Goal: Task Accomplishment & Management: Use online tool/utility

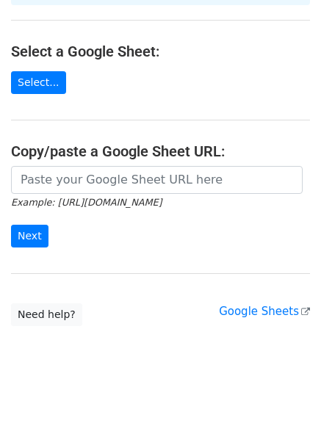
scroll to position [165, 0]
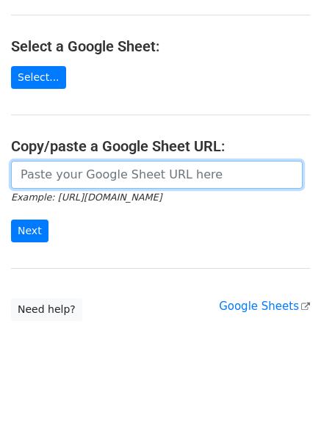
click at [98, 161] on input "url" at bounding box center [157, 175] width 292 height 28
paste input "https://docs.google.com/spreadsheets/d/1cwCdYcV6AcPbZ2OSOZSet1UR87ziTktZ5HTgrk6…"
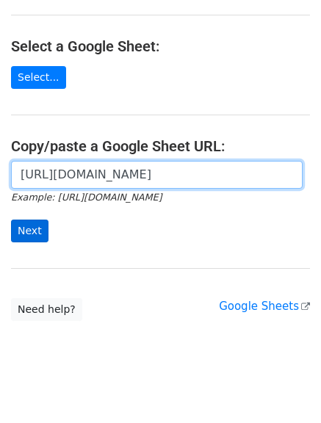
type input "https://docs.google.com/spreadsheets/d/1cwCdYcV6AcPbZ2OSOZSet1UR87ziTktZ5HTgrk6…"
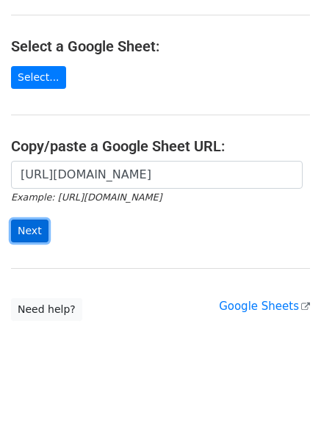
scroll to position [0, 0]
click at [26, 222] on input "Next" at bounding box center [29, 231] width 37 height 23
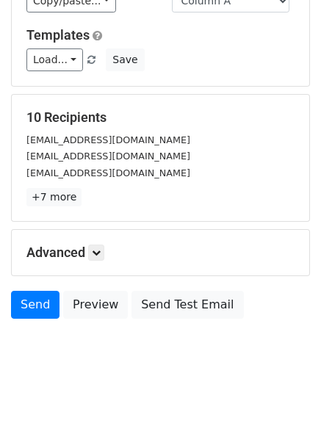
scroll to position [206, 0]
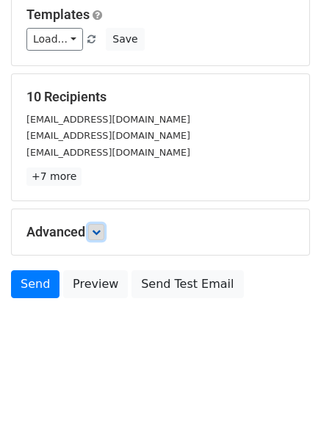
click at [101, 231] on icon at bounding box center [96, 232] width 9 height 9
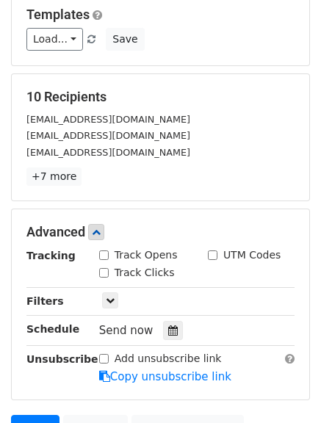
click at [103, 257] on input "Track Opens" at bounding box center [104, 255] width 10 height 10
checkbox input "true"
click at [105, 272] on input "Track Clicks" at bounding box center [104, 273] width 10 height 10
checkbox input "true"
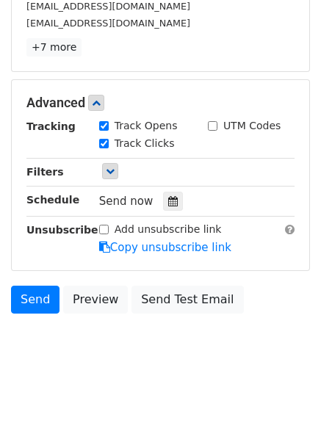
scroll to position [350, 0]
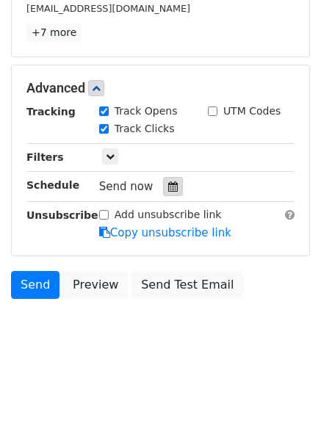
click at [168, 184] on icon at bounding box center [173, 186] width 10 height 10
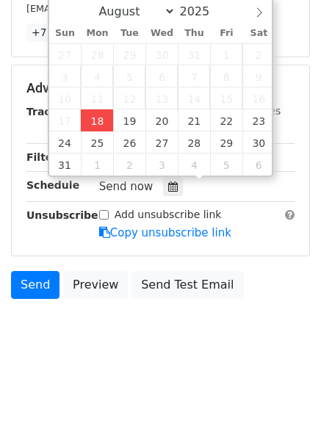
type input "2025-08-18 12:00"
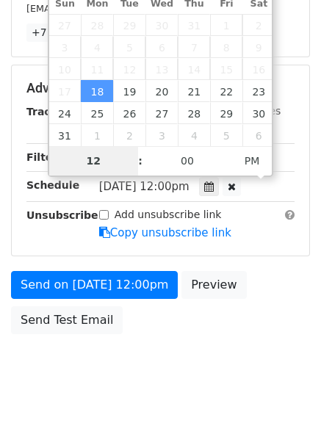
type input "4"
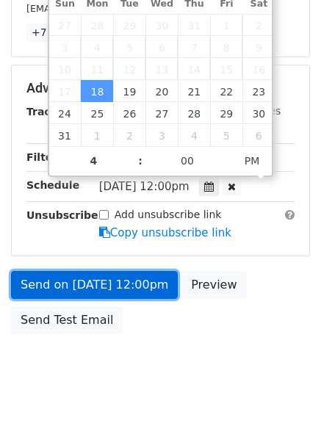
type input "2025-08-18 16:00"
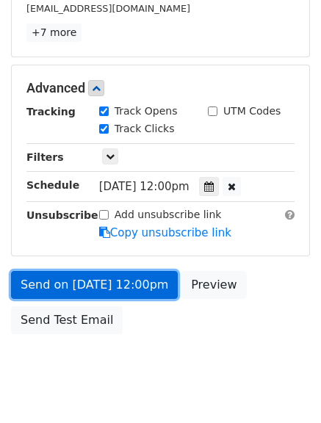
click at [89, 281] on link "Send on Aug 18 at 12:00pm" at bounding box center [94, 285] width 167 height 28
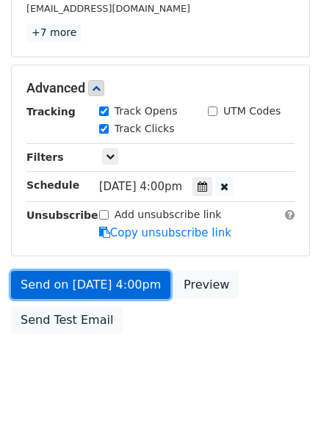
click at [100, 280] on link "Send on Aug 18 at 4:00pm" at bounding box center [90, 285] width 159 height 28
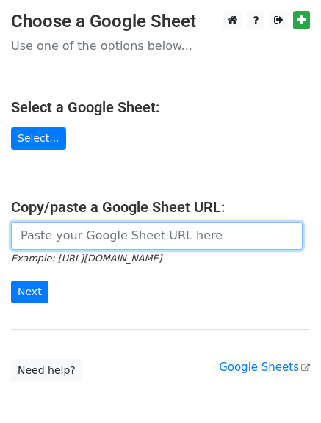
click at [71, 239] on input "url" at bounding box center [157, 236] width 292 height 28
click at [137, 241] on input "url" at bounding box center [157, 236] width 292 height 28
type input "https://docs.google.com/spreadsheets/d/1cwCdYcV6AcPbZ2OSOZSet1UR87ziTktZ5HTgrk6…"
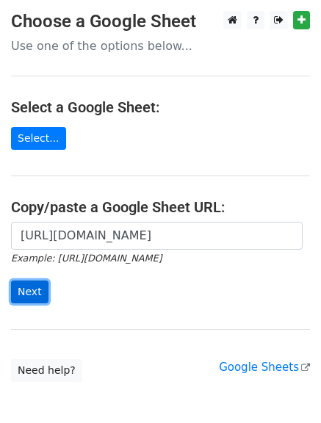
click at [26, 292] on input "Next" at bounding box center [29, 292] width 37 height 23
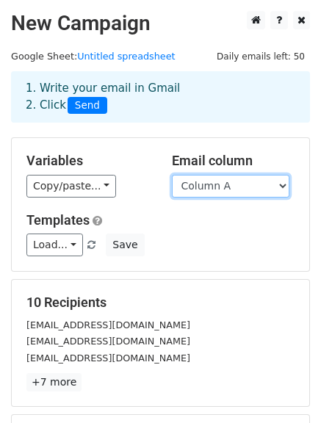
click at [283, 179] on select "Column A Column B Column C" at bounding box center [231, 186] width 118 height 23
select select "Column B"
click at [172, 175] on select "Column A Column B Column C" at bounding box center [231, 186] width 118 height 23
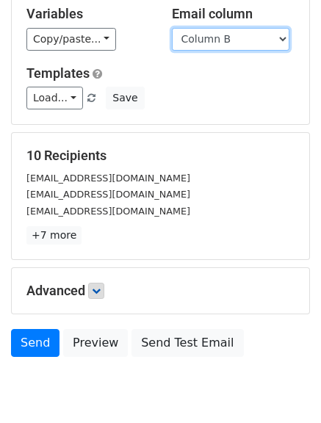
scroll to position [197, 0]
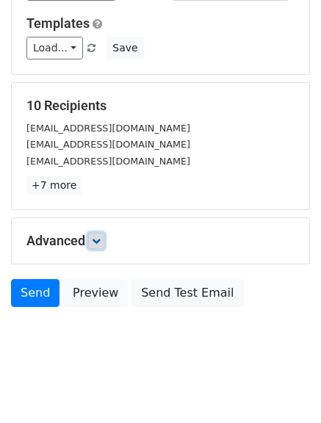
click at [104, 234] on link at bounding box center [96, 241] width 16 height 16
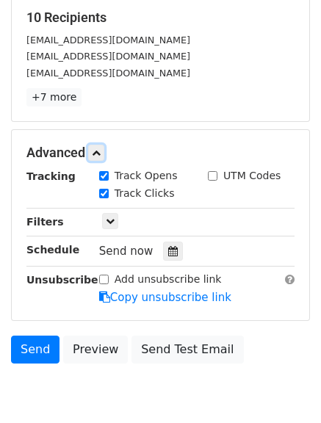
scroll to position [286, 0]
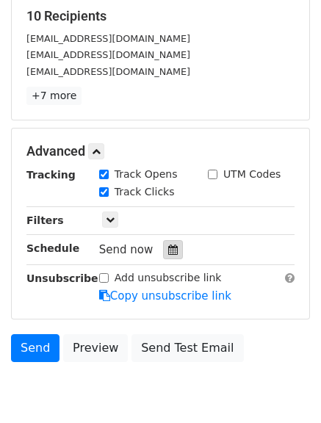
click at [170, 249] on icon at bounding box center [173, 250] width 10 height 10
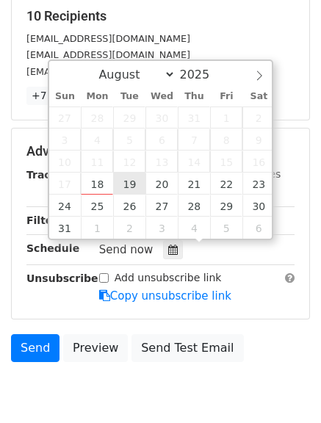
type input "2025-08-19 12:00"
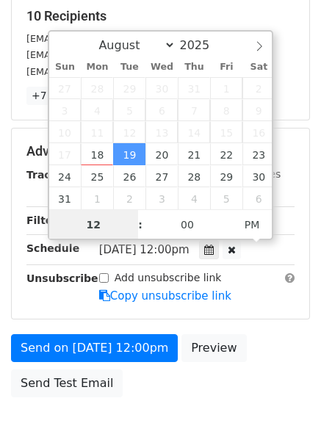
scroll to position [1, 0]
type input "5"
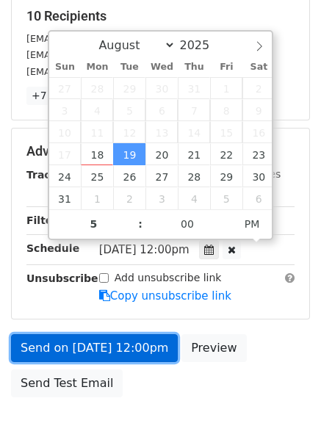
type input "2025-08-19 17:00"
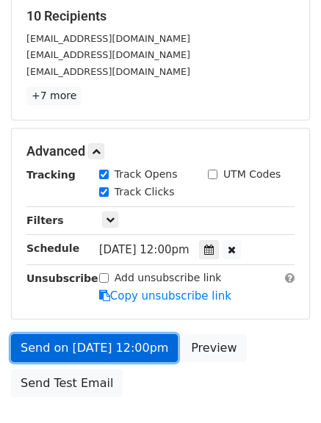
click at [81, 350] on link "Send on Aug 19 at 12:00pm" at bounding box center [94, 348] width 167 height 28
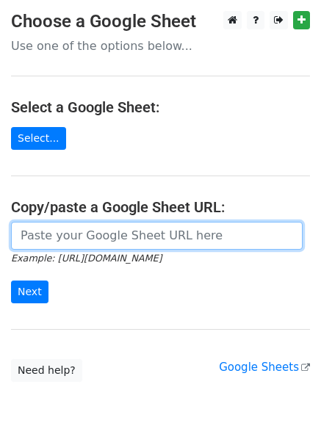
click at [145, 239] on input "url" at bounding box center [157, 236] width 292 height 28
type input "https://docs.google.com/spreadsheets/d/1cwCdYcV6AcPbZ2OSOZSet1UR87ziTktZ5HTgrk6…"
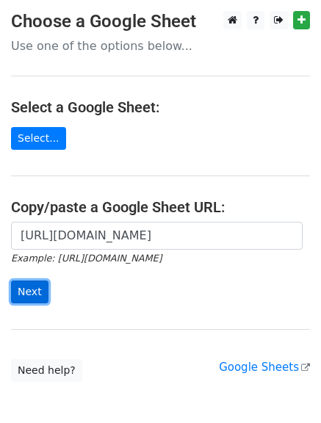
click at [32, 289] on input "Next" at bounding box center [29, 292] width 37 height 23
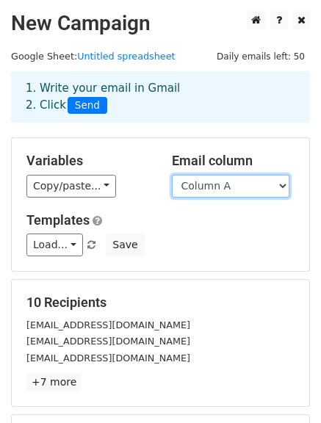
click at [269, 190] on select "Column A Column B Column C" at bounding box center [231, 186] width 118 height 23
select select "Column C"
click at [172, 175] on select "Column A Column B Column C" at bounding box center [231, 186] width 118 height 23
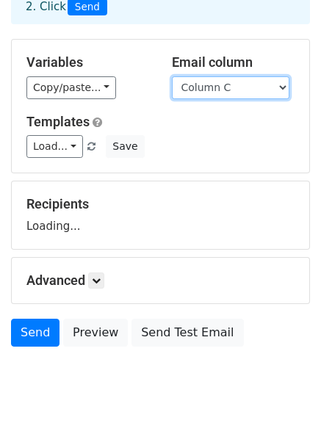
scroll to position [147, 0]
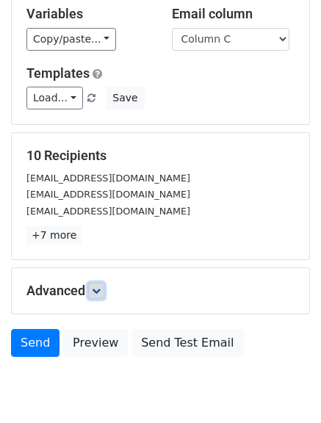
click at [100, 292] on icon at bounding box center [96, 290] width 9 height 9
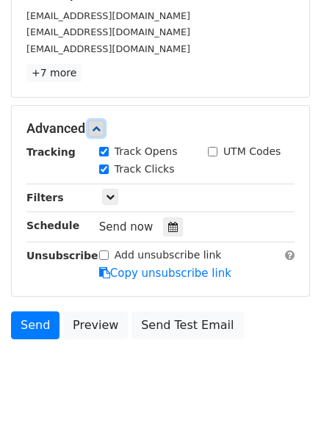
scroll to position [311, 0]
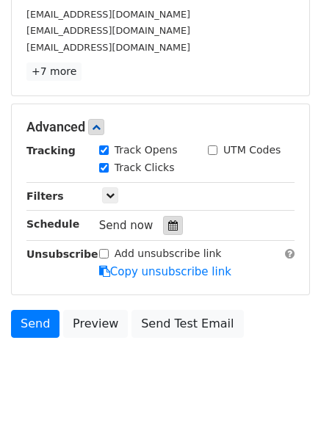
click at [168, 226] on icon at bounding box center [173, 225] width 10 height 10
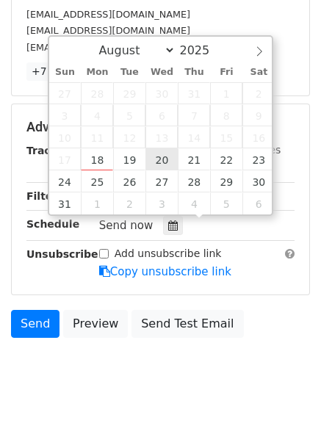
type input "2025-08-20 12:00"
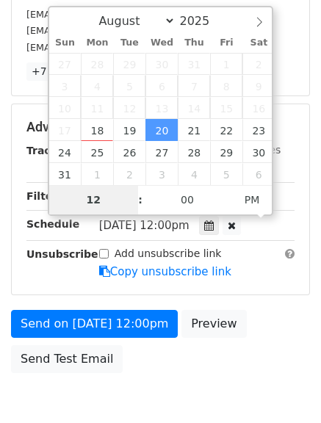
type input "6"
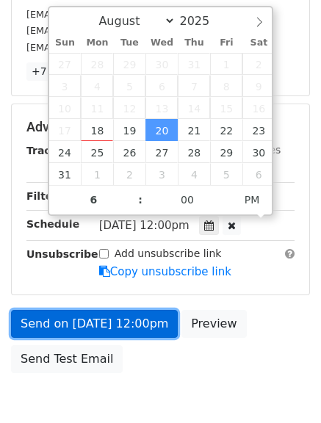
type input "2025-08-20 18:00"
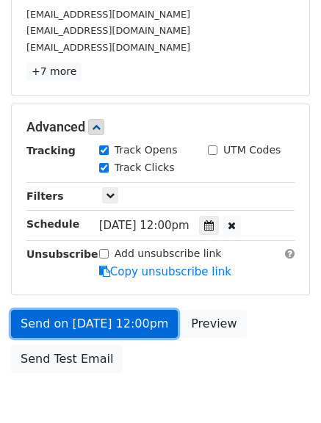
click at [83, 317] on link "Send on Aug 20 at 12:00pm" at bounding box center [94, 324] width 167 height 28
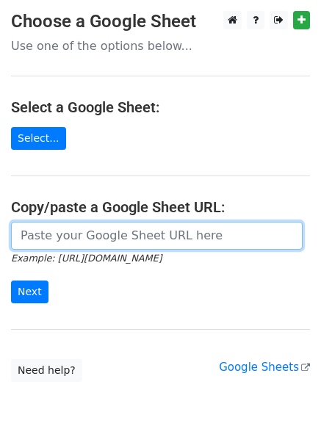
click at [150, 232] on input "url" at bounding box center [157, 236] width 292 height 28
type input "[URL][DOMAIN_NAME]"
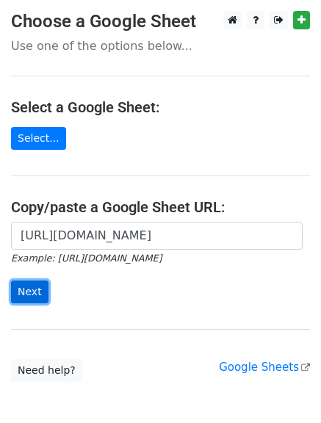
click at [28, 288] on input "Next" at bounding box center [29, 292] width 37 height 23
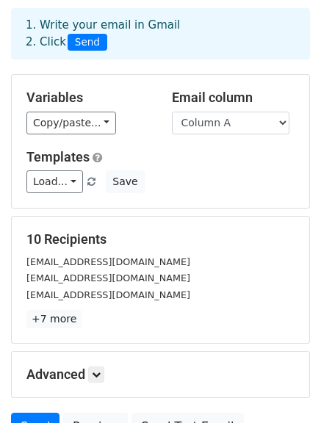
scroll to position [97, 0]
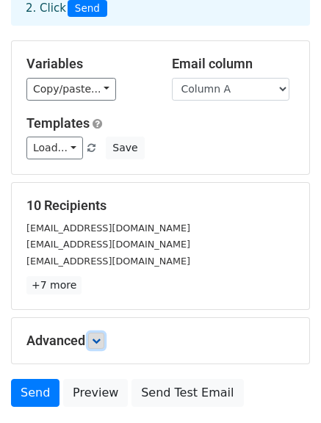
click at [98, 341] on icon at bounding box center [96, 340] width 9 height 9
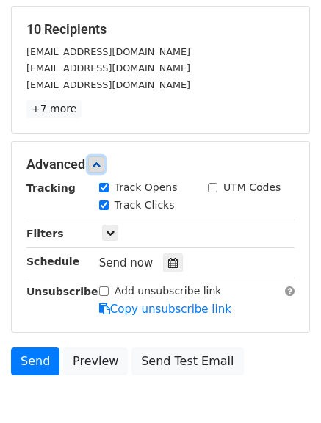
scroll to position [275, 0]
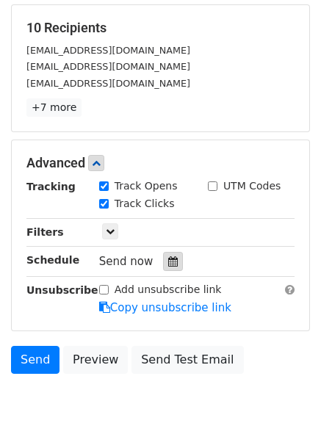
click at [168, 266] on icon at bounding box center [173, 261] width 10 height 10
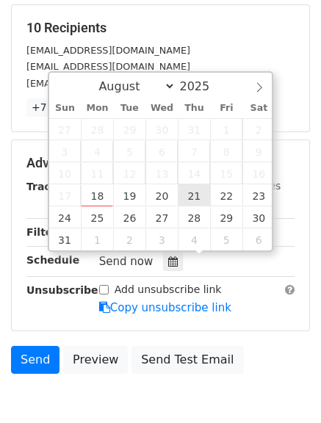
type input "2025-08-21 12:00"
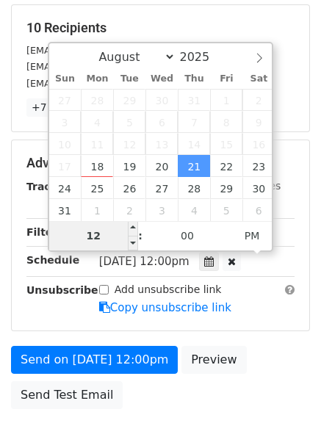
type input "7"
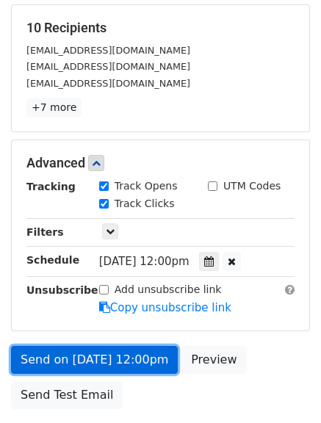
type input "2025-08-21 19:00"
click at [107, 357] on link "Send on Aug 21 at 12:00pm" at bounding box center [94, 360] width 167 height 28
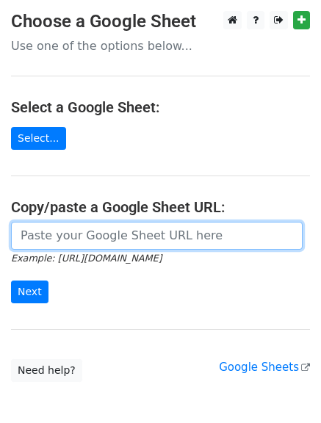
click at [149, 237] on input "url" at bounding box center [157, 236] width 292 height 28
type input "[URL][DOMAIN_NAME]"
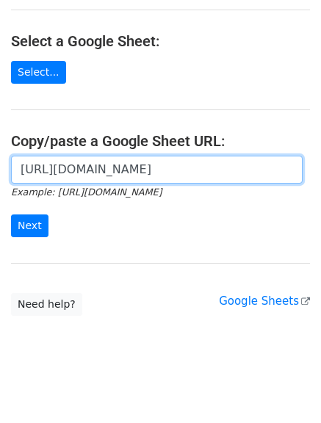
scroll to position [76, 0]
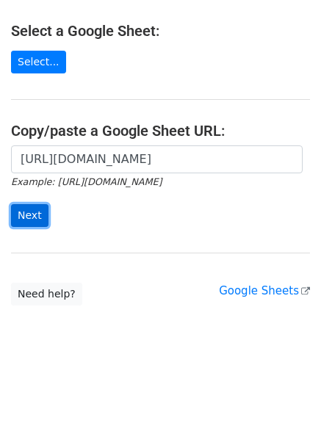
click at [26, 212] on input "Next" at bounding box center [29, 215] width 37 height 23
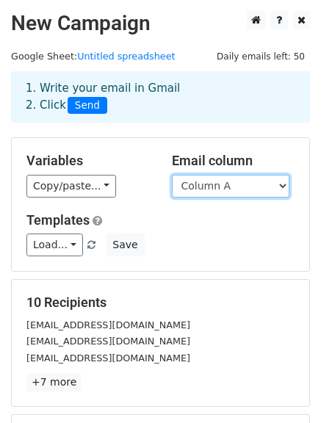
click at [232, 183] on select "Column A Column B Column C" at bounding box center [231, 186] width 118 height 23
select select "Column B"
click at [172, 175] on select "Column A Column B Column C" at bounding box center [231, 186] width 118 height 23
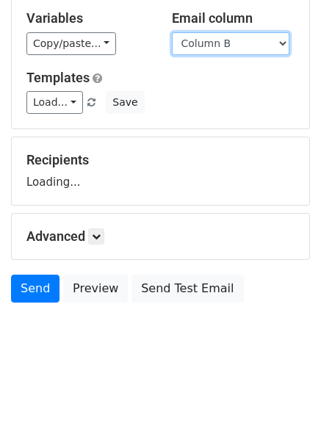
scroll to position [147, 0]
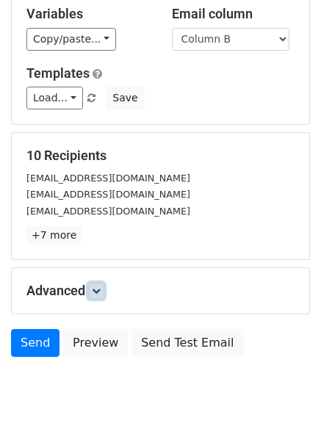
click at [99, 287] on icon at bounding box center [96, 290] width 9 height 9
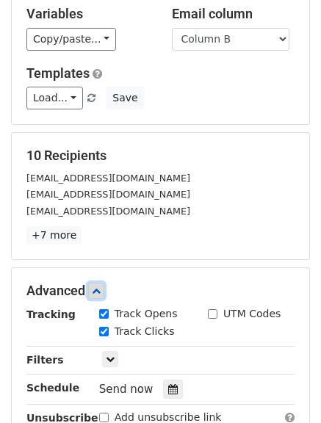
click at [99, 287] on icon at bounding box center [96, 290] width 9 height 9
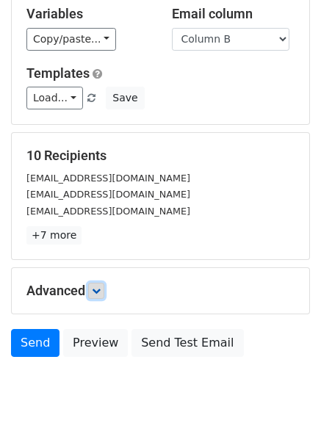
click at [99, 287] on icon at bounding box center [96, 290] width 9 height 9
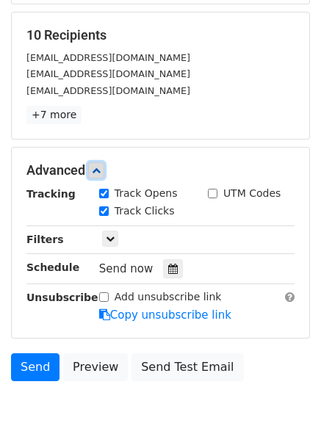
scroll to position [268, 0]
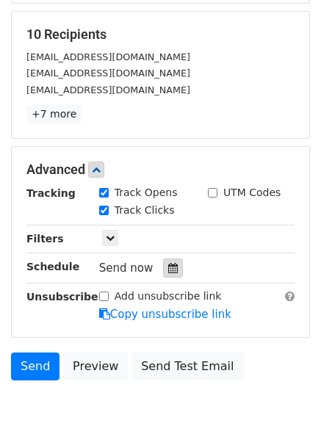
click at [170, 269] on icon at bounding box center [173, 268] width 10 height 10
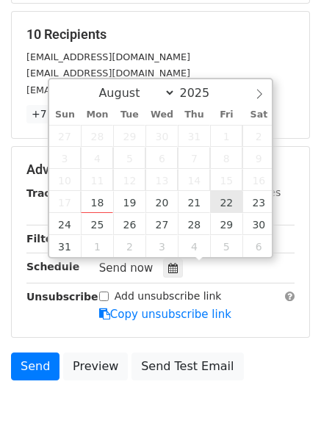
type input "2025-08-22 12:00"
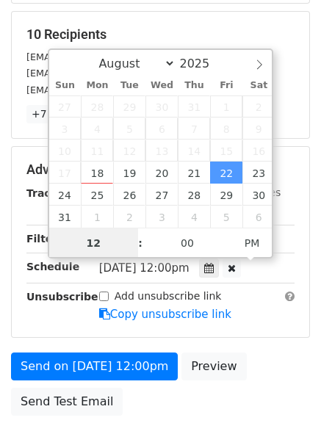
scroll to position [1, 0]
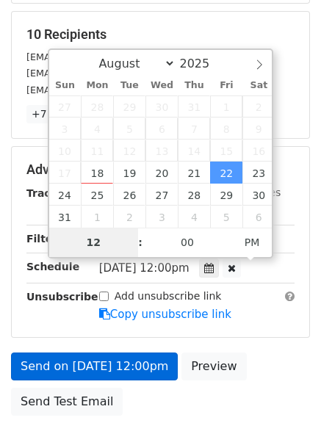
type input "8"
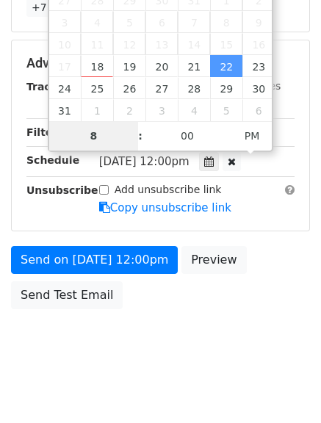
scroll to position [385, 0]
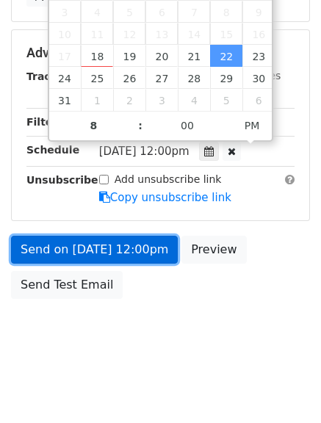
type input "2025-08-22 20:00"
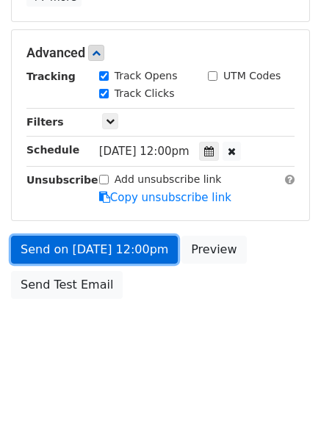
click at [59, 245] on link "Send on Aug 22 at 12:00pm" at bounding box center [94, 250] width 167 height 28
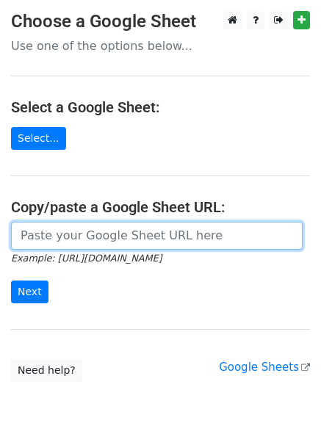
click at [134, 238] on input "url" at bounding box center [157, 236] width 292 height 28
type input "[URL][DOMAIN_NAME]"
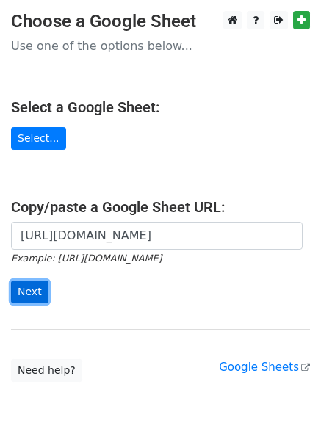
click at [37, 292] on input "Next" at bounding box center [29, 292] width 37 height 23
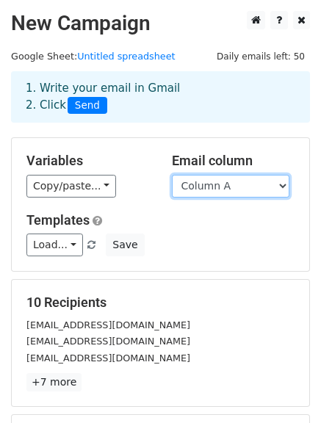
click at [263, 189] on select "Column A Column B Column C" at bounding box center [231, 186] width 118 height 23
select select "Column C"
click at [172, 175] on select "Column A Column B Column C" at bounding box center [231, 186] width 118 height 23
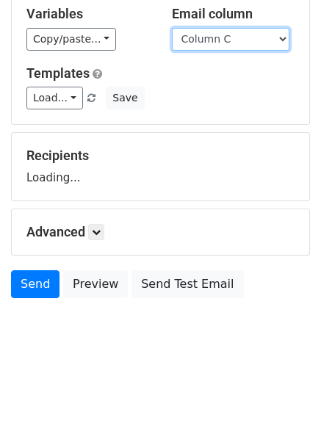
scroll to position [148, 0]
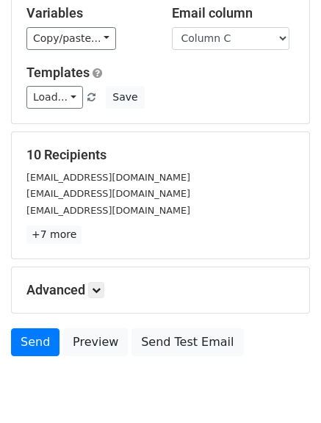
click at [98, 242] on p "+7 more" at bounding box center [160, 234] width 268 height 18
click at [97, 292] on icon at bounding box center [96, 290] width 9 height 9
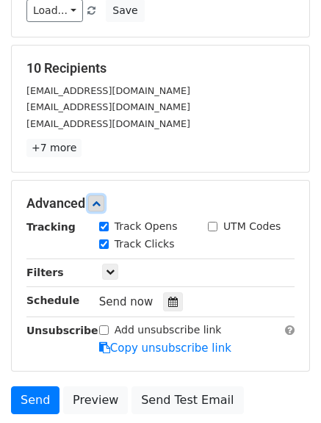
scroll to position [235, 0]
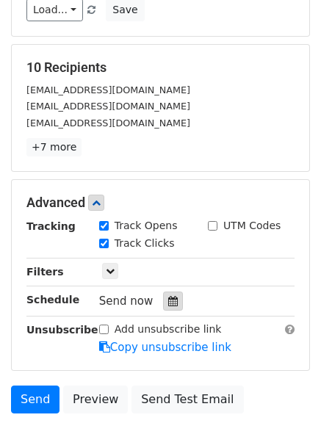
click at [168, 302] on icon at bounding box center [173, 301] width 10 height 10
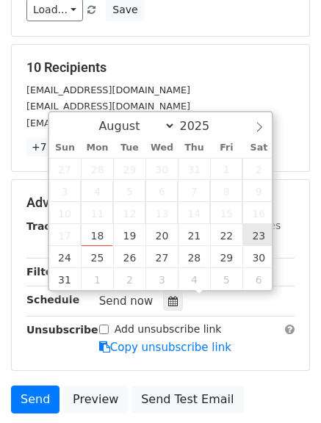
type input "[DATE] 12:00"
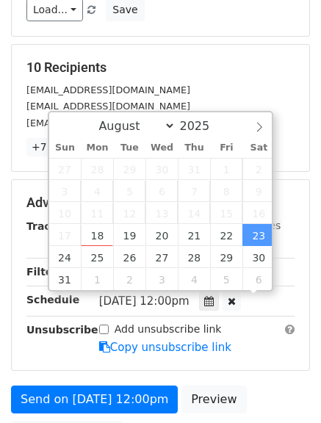
scroll to position [1, 0]
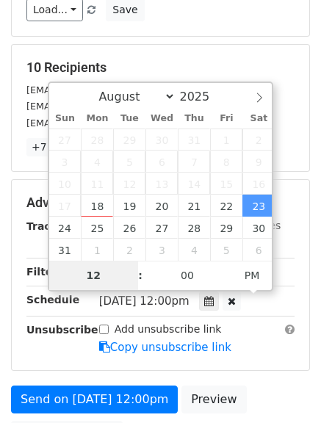
type input "9"
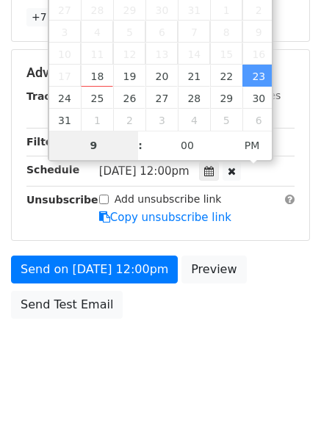
scroll to position [385, 0]
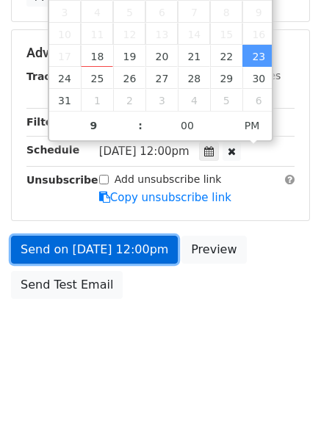
type input "[DATE] 21:00"
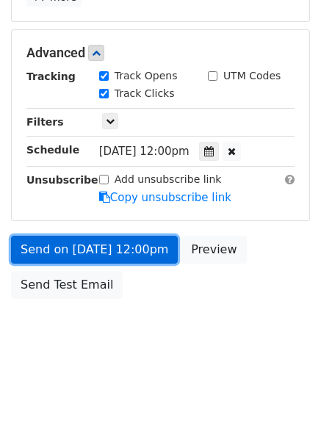
click at [77, 249] on link "Send on [DATE] 12:00pm" at bounding box center [94, 250] width 167 height 28
